Goal: Task Accomplishment & Management: Manage account settings

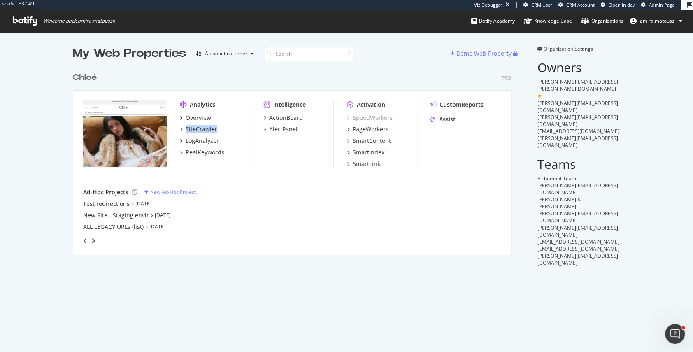
scroll to position [352, 693]
click at [365, 131] on div "PageWorkers" at bounding box center [371, 129] width 36 height 8
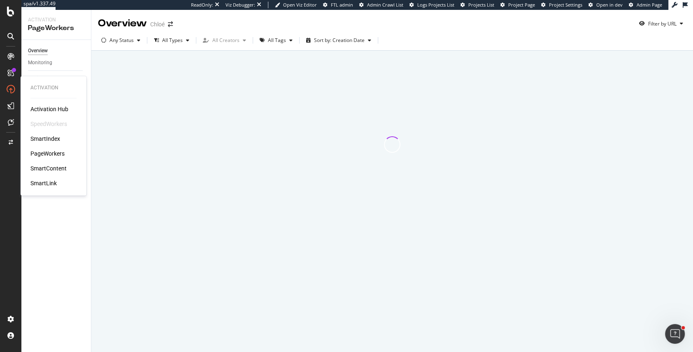
click at [42, 155] on div "PageWorkers" at bounding box center [47, 153] width 34 height 8
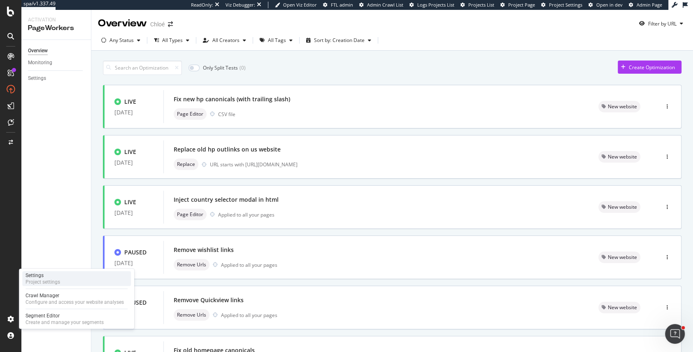
click at [44, 279] on div "Project settings" at bounding box center [43, 282] width 35 height 7
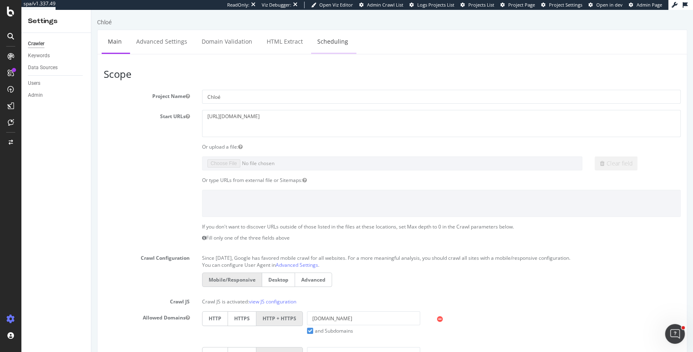
click at [324, 45] on link "Scheduling" at bounding box center [332, 41] width 43 height 23
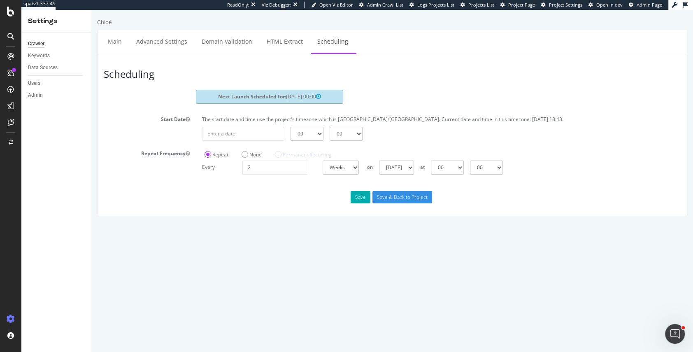
drag, startPoint x: 307, startPoint y: 95, endPoint x: 281, endPoint y: 95, distance: 26.3
click at [286, 95] on span "[DATE] 00:00" at bounding box center [303, 96] width 35 height 7
click at [115, 41] on link "Main" at bounding box center [115, 41] width 26 height 23
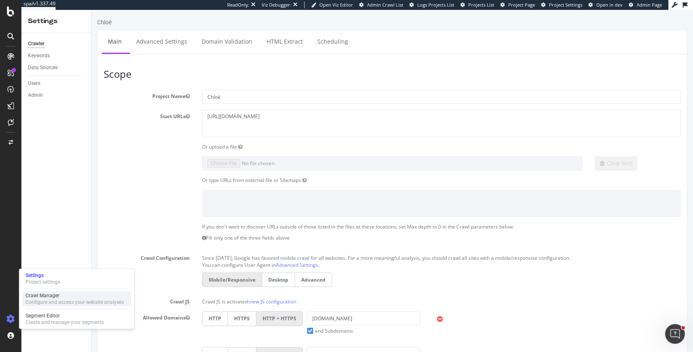
click at [53, 298] on div "Crawl Manager" at bounding box center [75, 295] width 98 height 7
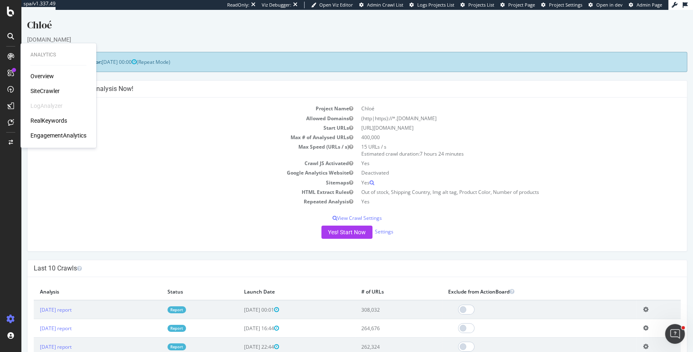
click at [44, 88] on div "SiteCrawler" at bounding box center [44, 91] width 29 height 8
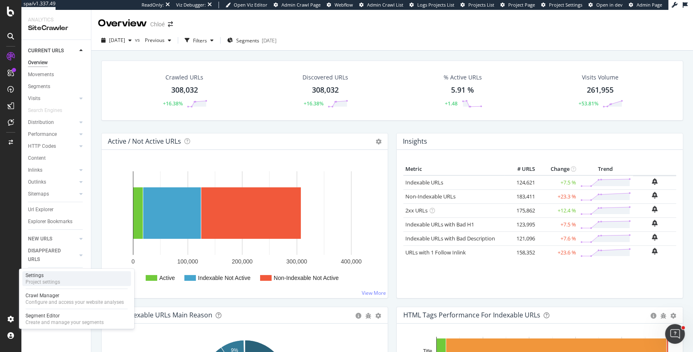
click at [49, 281] on div "Project settings" at bounding box center [43, 282] width 35 height 7
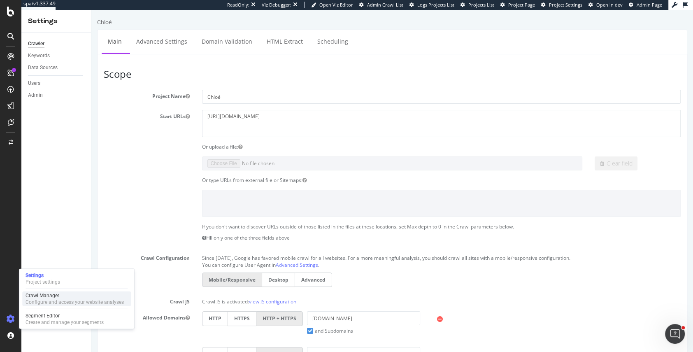
click at [48, 297] on div "Crawl Manager" at bounding box center [75, 295] width 98 height 7
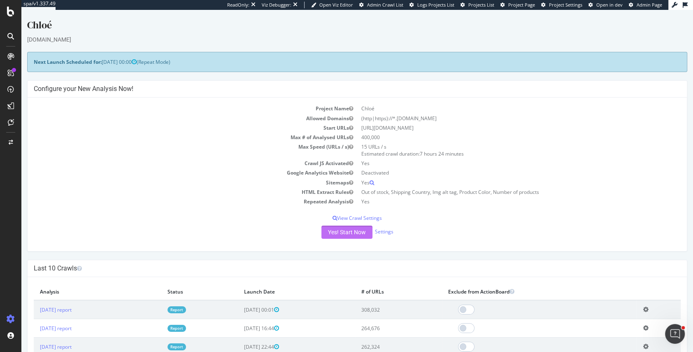
click at [336, 230] on button "Yes! Start Now" at bounding box center [346, 231] width 51 height 13
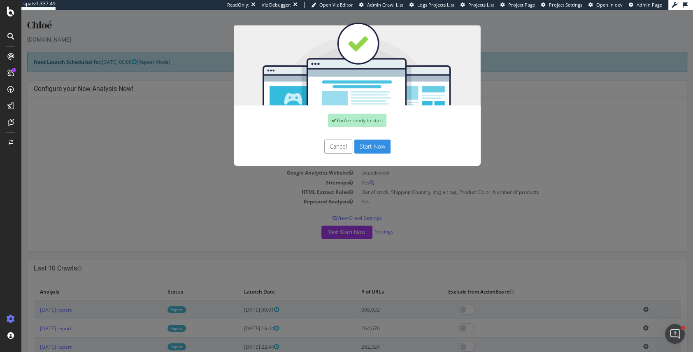
click at [366, 146] on button "Start Now" at bounding box center [372, 146] width 36 height 14
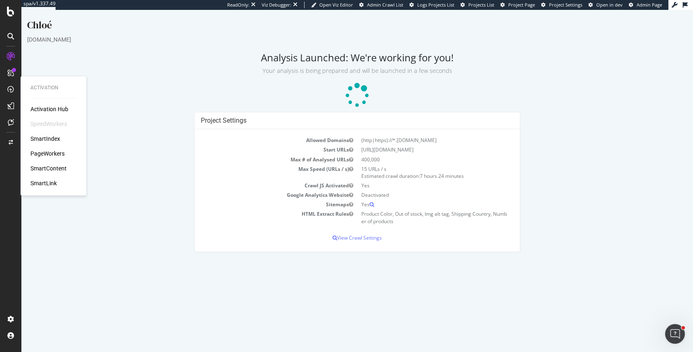
click at [43, 153] on div "PageWorkers" at bounding box center [47, 153] width 34 height 8
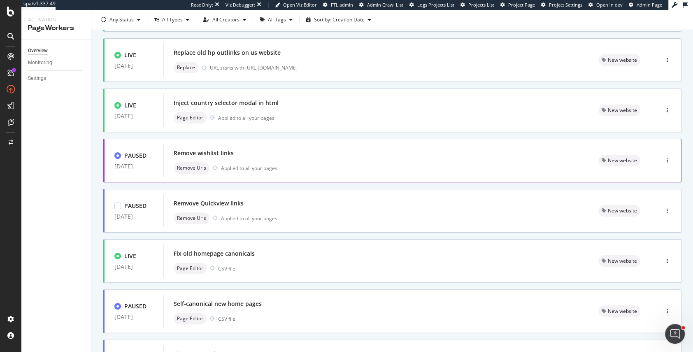
scroll to position [109, 0]
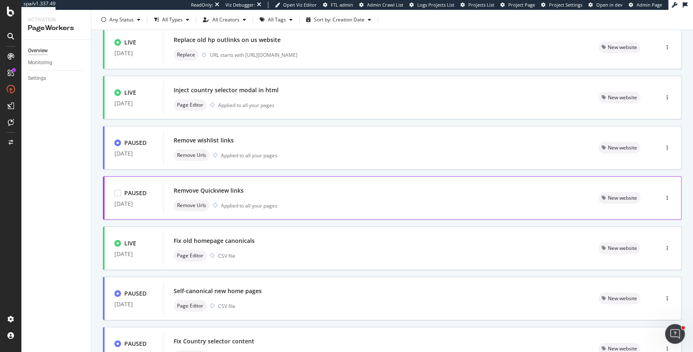
click at [300, 198] on div "Remvove Quickview links Remove Urls Applied to all your pages" at bounding box center [376, 198] width 405 height 26
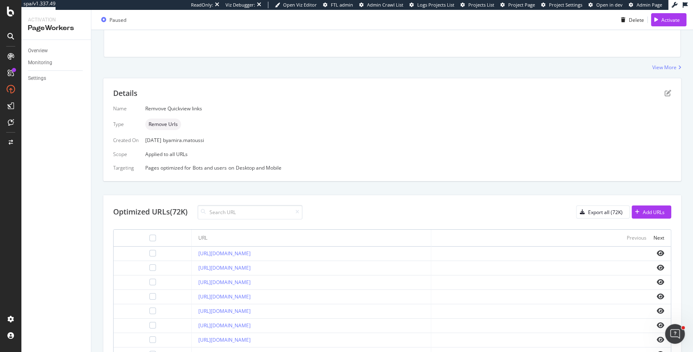
scroll to position [184, 0]
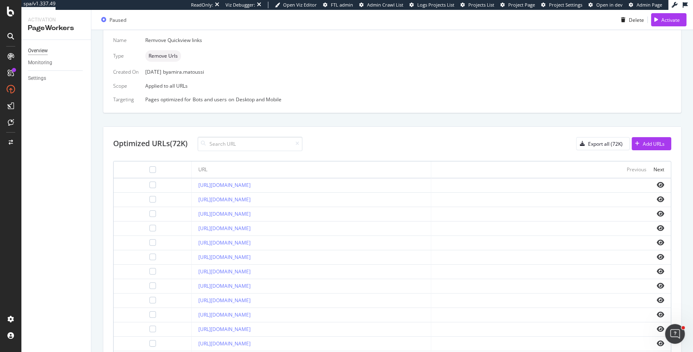
click at [35, 51] on div "Overview" at bounding box center [38, 50] width 20 height 9
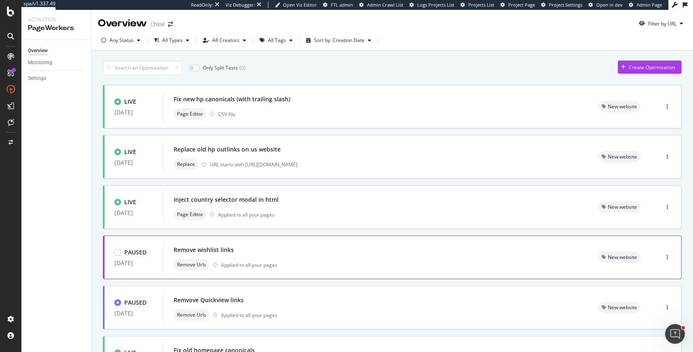
scroll to position [48, 0]
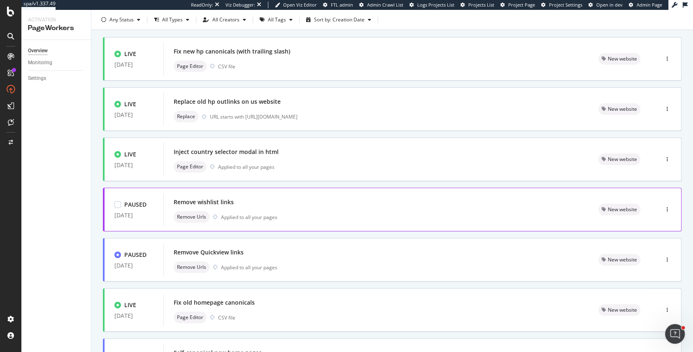
click at [295, 209] on div "Remove wishlist links Remove Urls Applied to all your pages" at bounding box center [376, 209] width 405 height 26
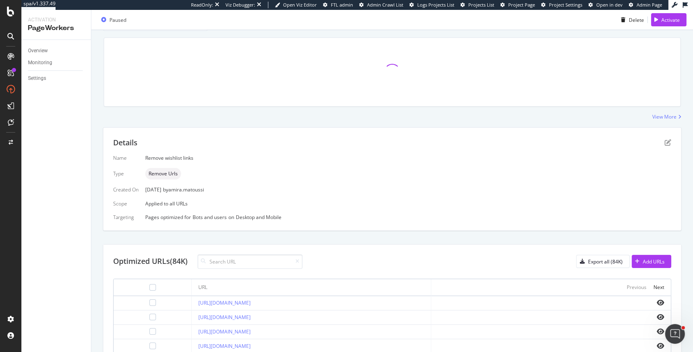
scroll to position [119, 0]
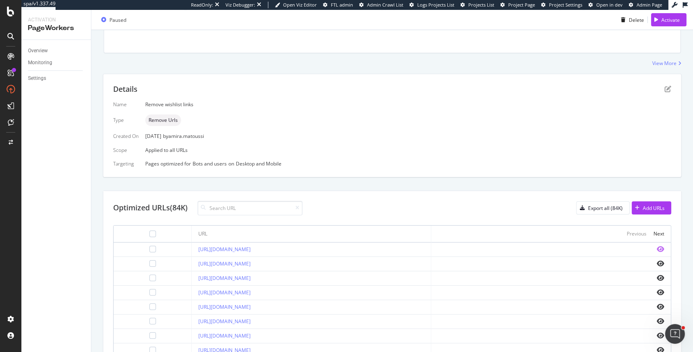
click at [660, 246] on icon "eye" at bounding box center [660, 249] width 7 height 7
